Goal: Check status: Check status

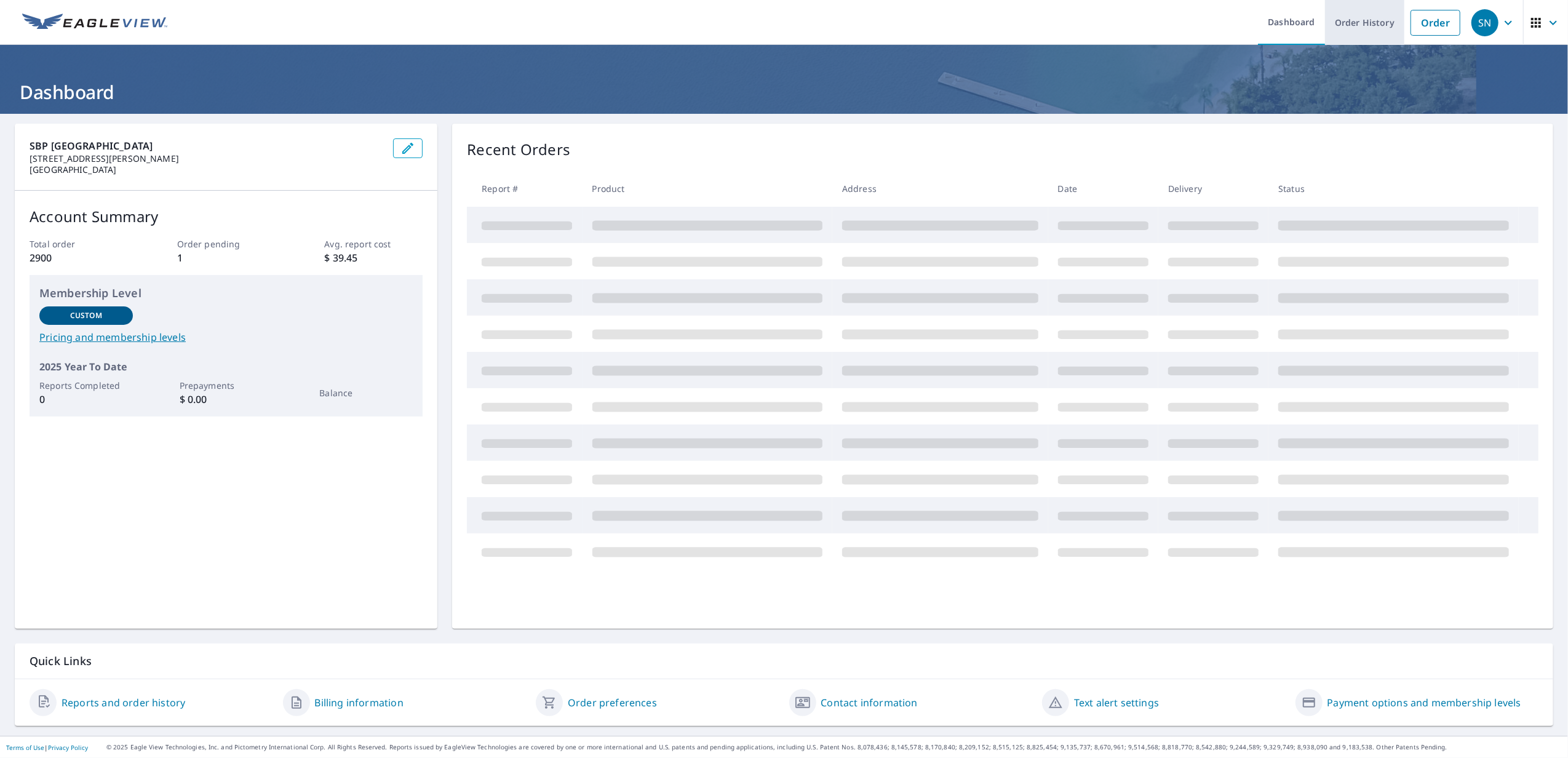
click at [1368, 16] on link "Order History" at bounding box center [1365, 23] width 80 height 45
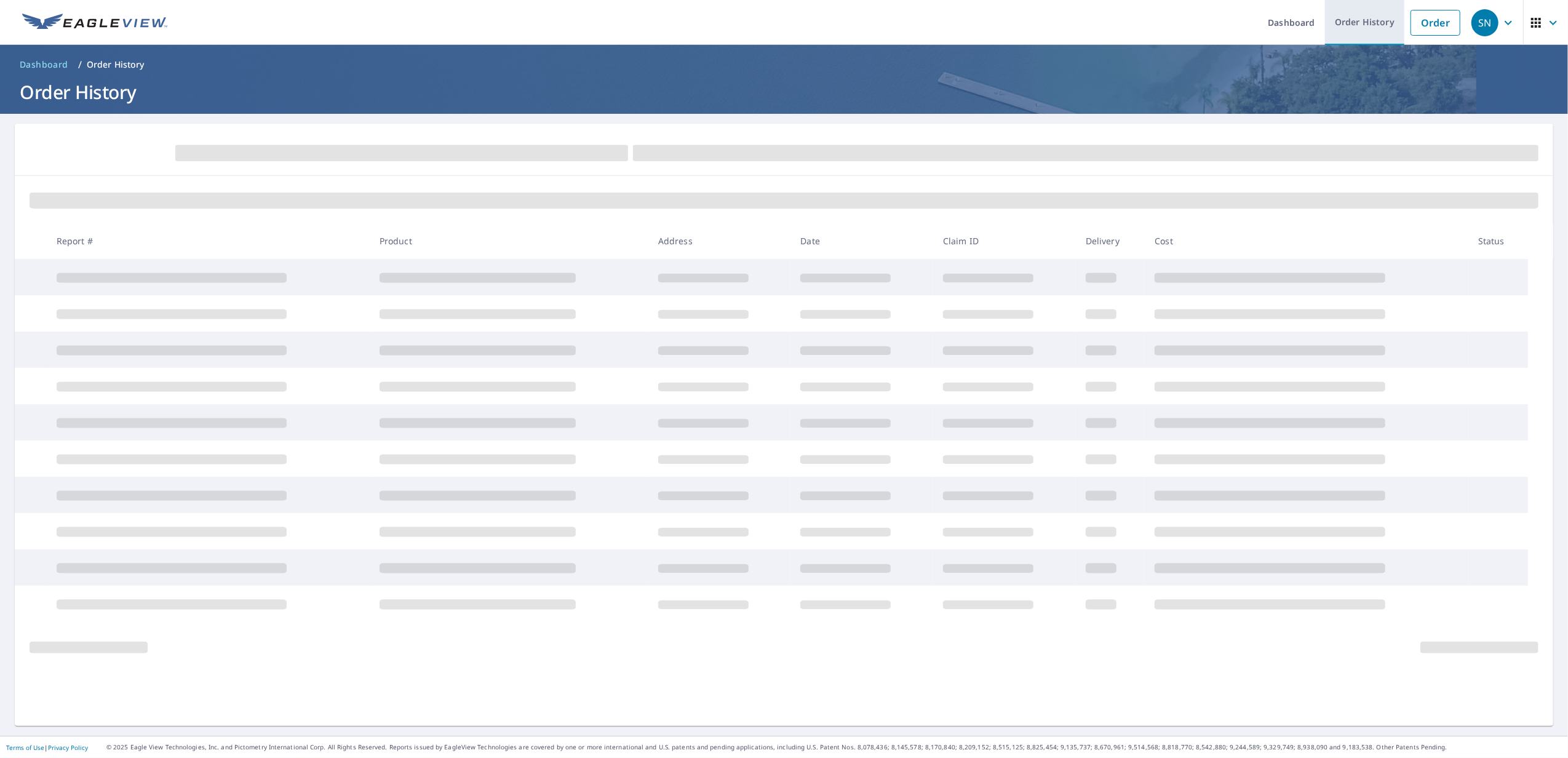
click at [1376, 11] on link "Order History" at bounding box center [1365, 23] width 80 height 45
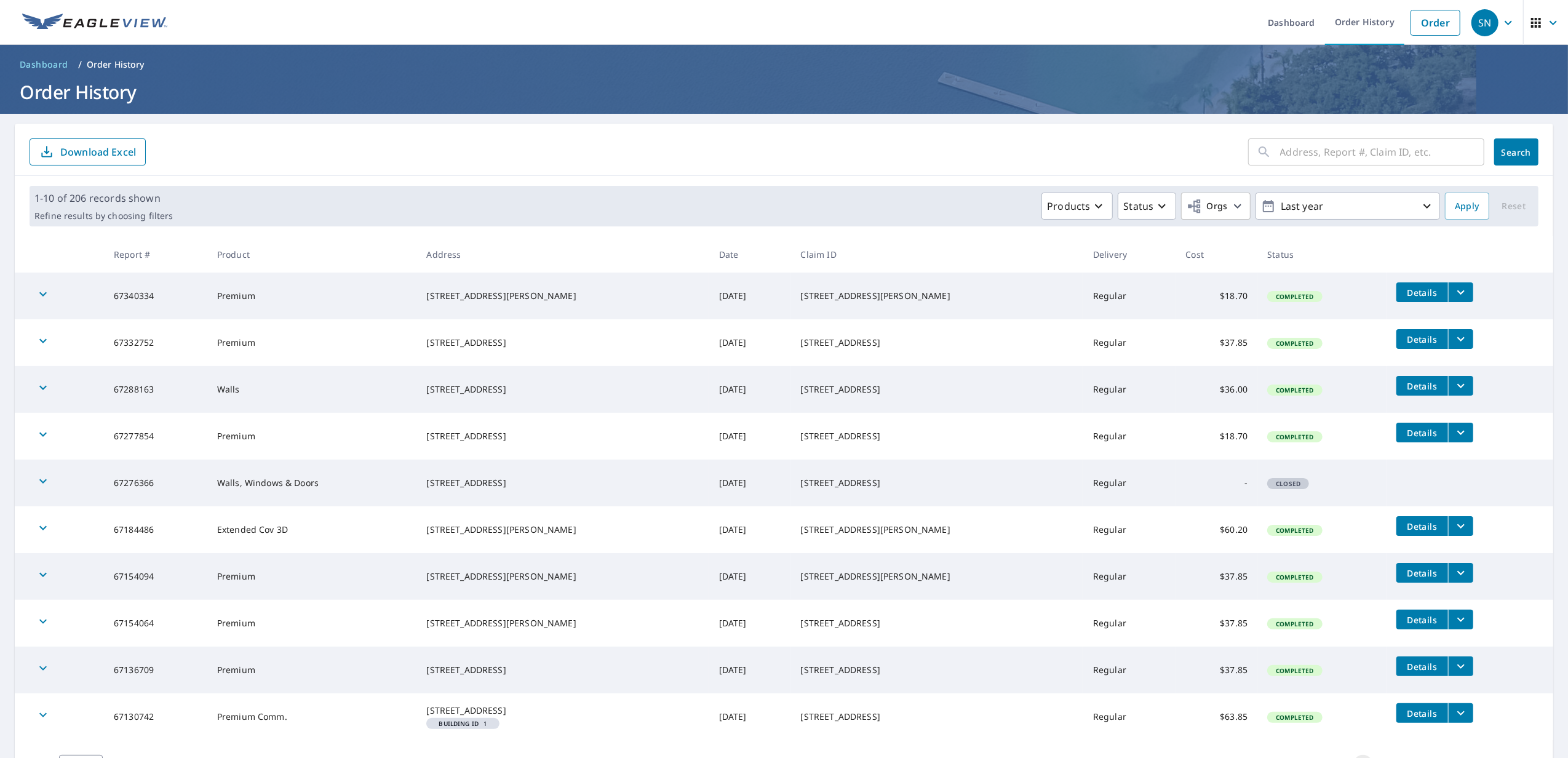
click at [1333, 153] on input "text" at bounding box center [1382, 151] width 204 height 34
type input "[STREET_ADDRESS]"
click button "Search" at bounding box center [1517, 152] width 44 height 27
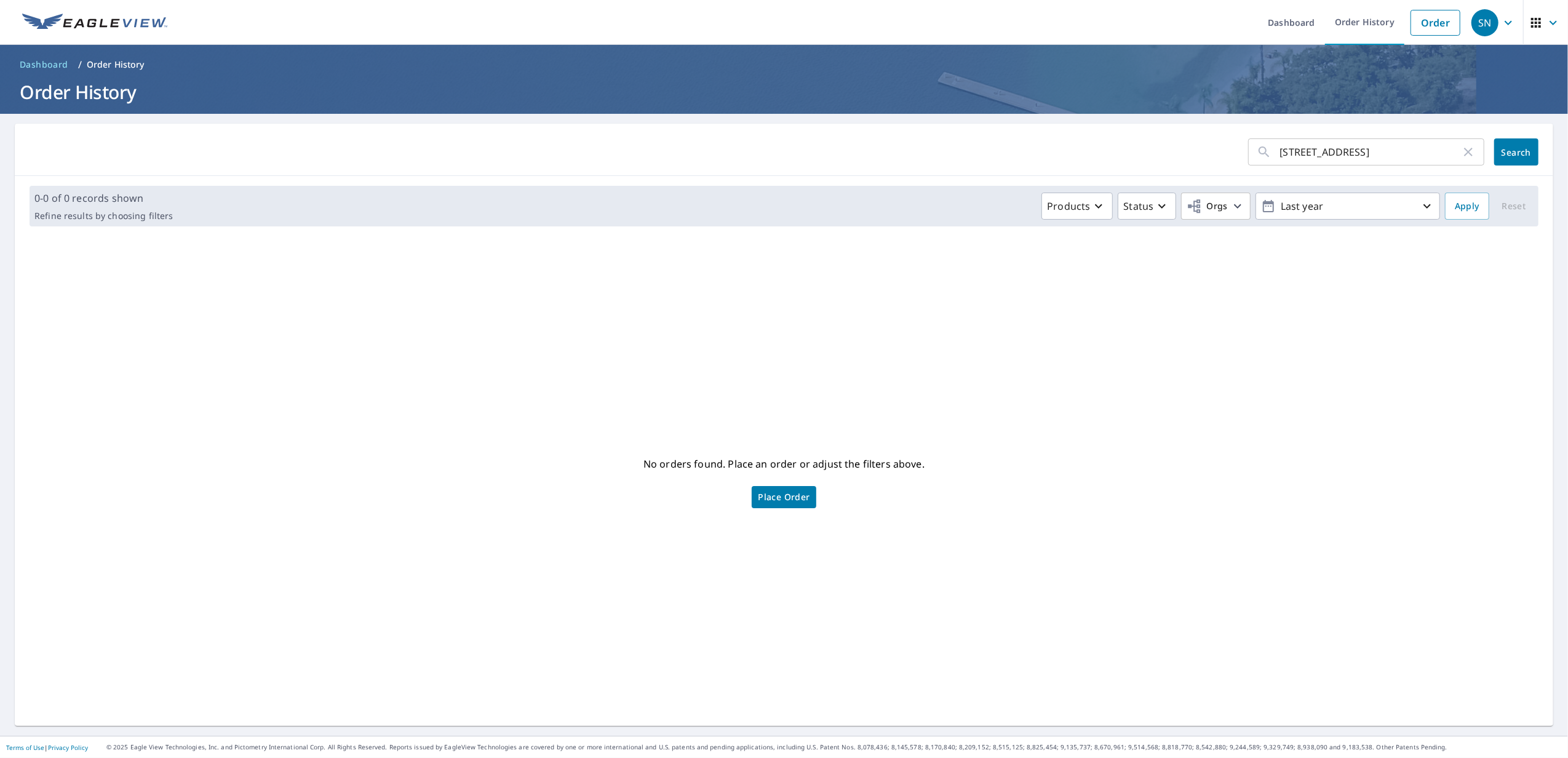
click at [1368, 153] on input "[STREET_ADDRESS]" at bounding box center [1370, 151] width 181 height 34
click at [1312, 148] on input "[STREET_ADDRESS]" at bounding box center [1370, 151] width 181 height 34
type input "[STREET_ADDRESS][PERSON_NAME]"
click button "Search" at bounding box center [1517, 152] width 44 height 27
